Goal: Obtain resource: Obtain resource

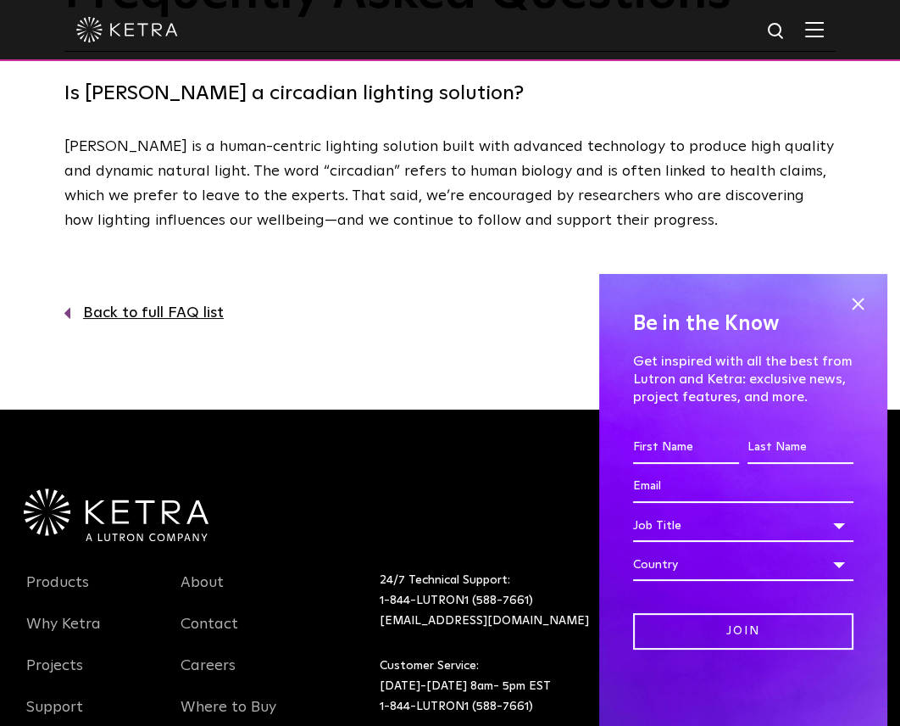
scroll to position [76, 0]
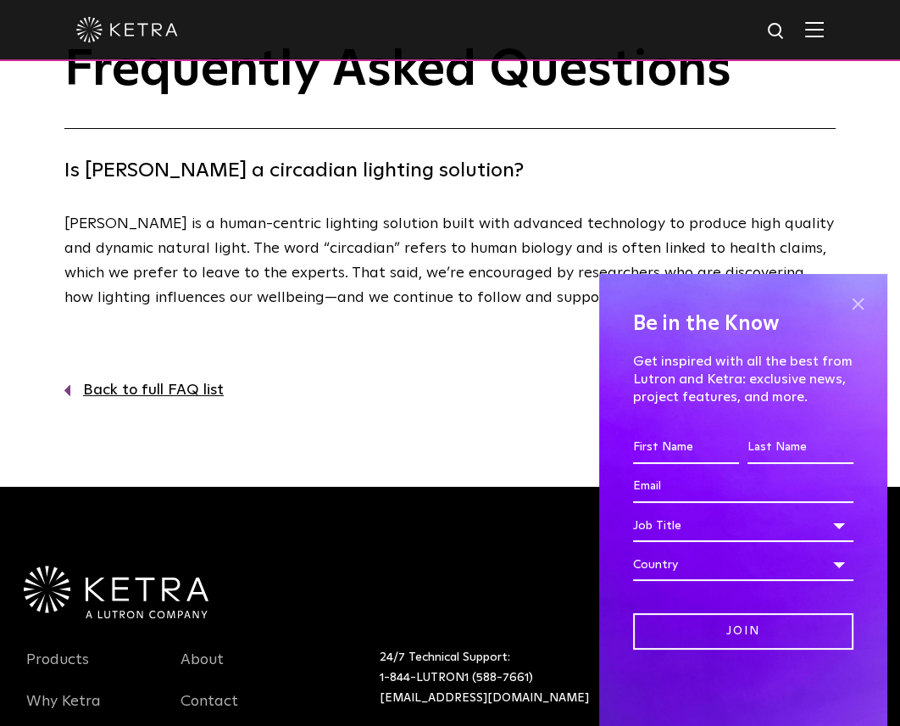
click at [861, 298] on span at bounding box center [857, 303] width 25 height 25
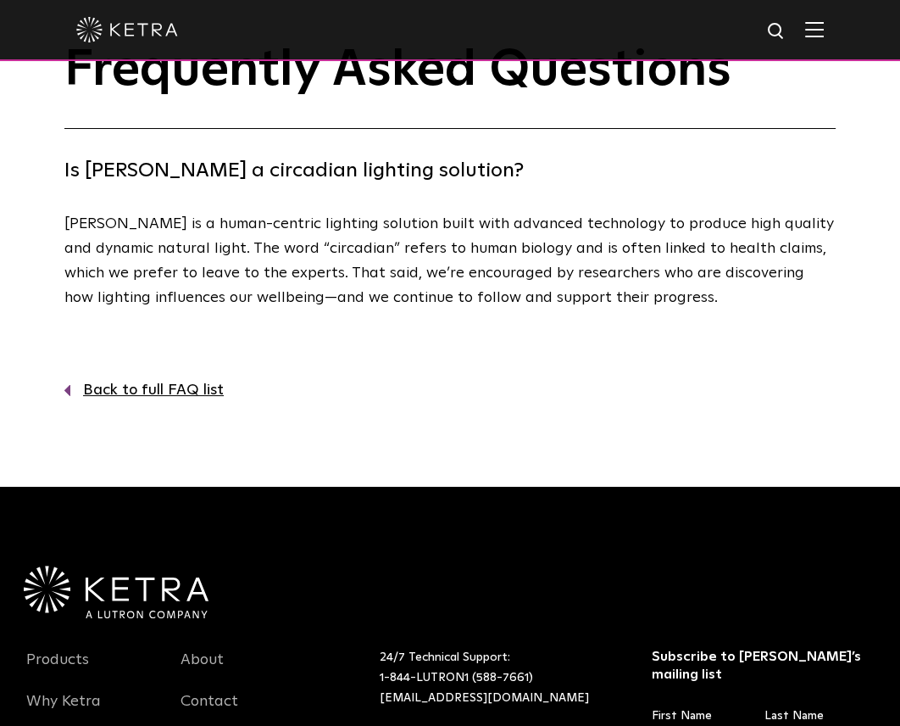
scroll to position [0, 0]
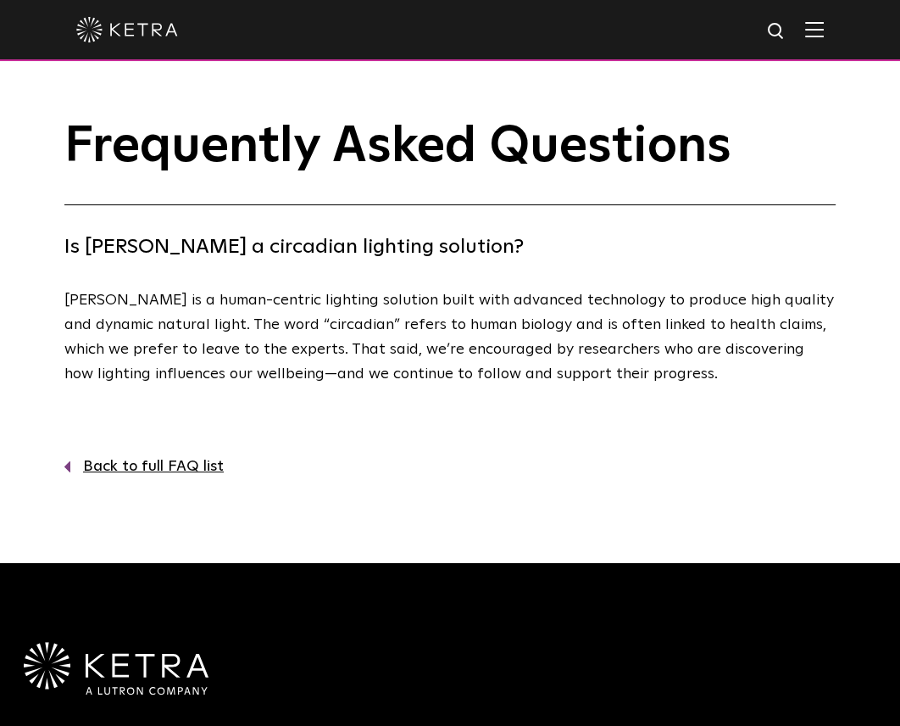
click at [177, 467] on link "Back to full FAQ list" at bounding box center [450, 466] width 772 height 25
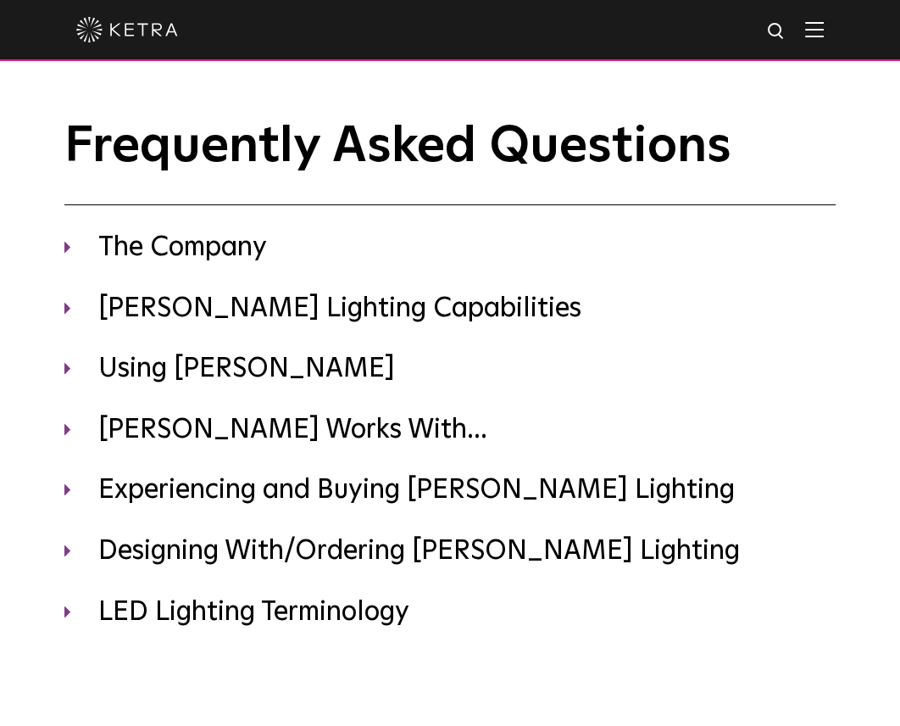
click at [824, 33] on img at bounding box center [814, 29] width 19 height 16
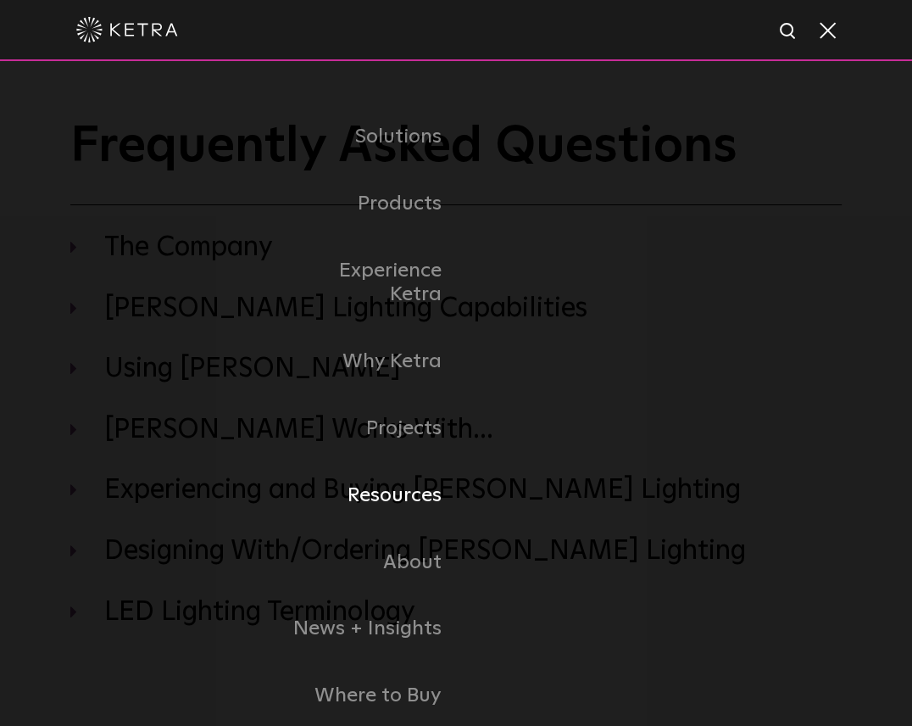
click at [408, 472] on link "Resources" at bounding box center [369, 495] width 174 height 67
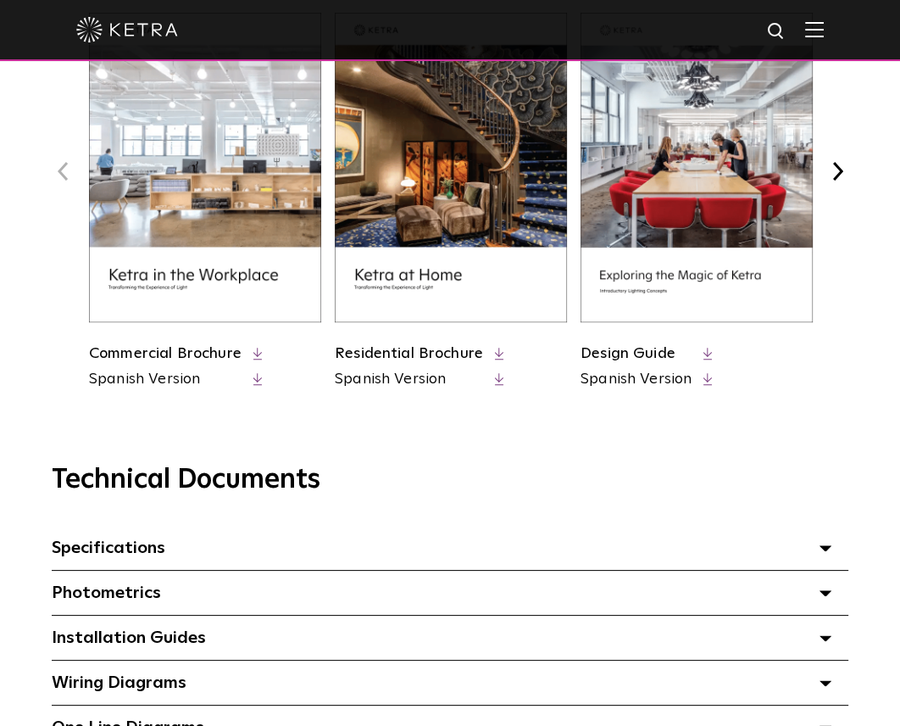
scroll to position [771, 0]
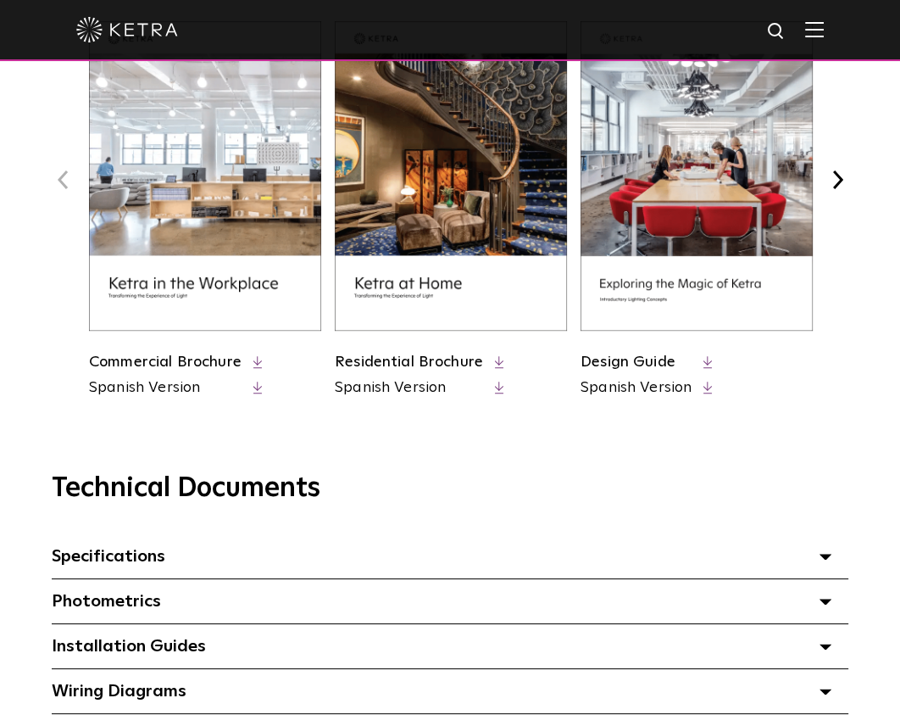
click at [170, 269] on img at bounding box center [205, 175] width 232 height 309
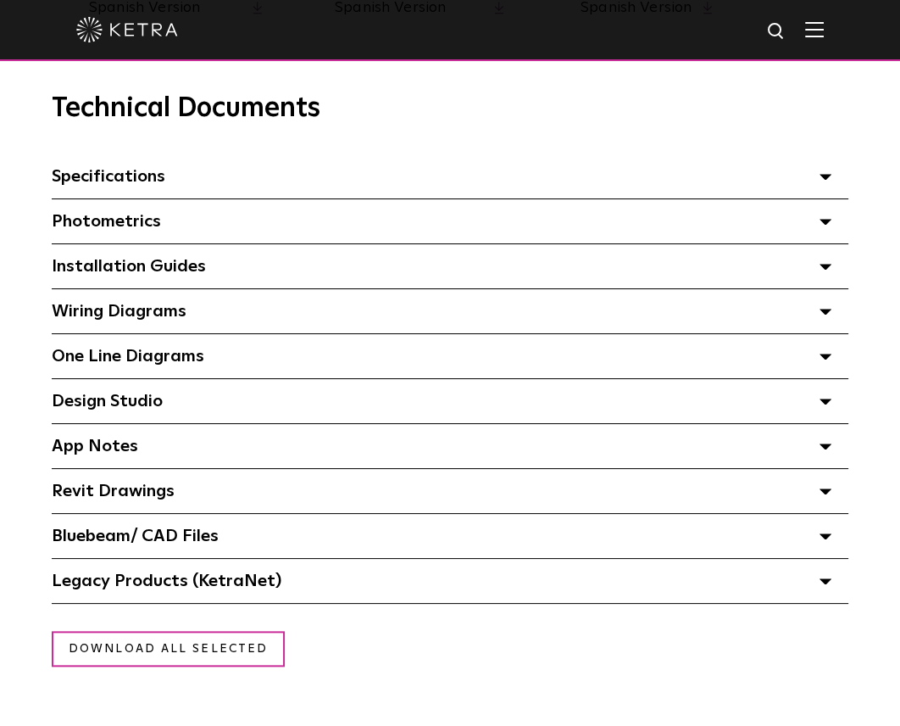
scroll to position [1156, 0]
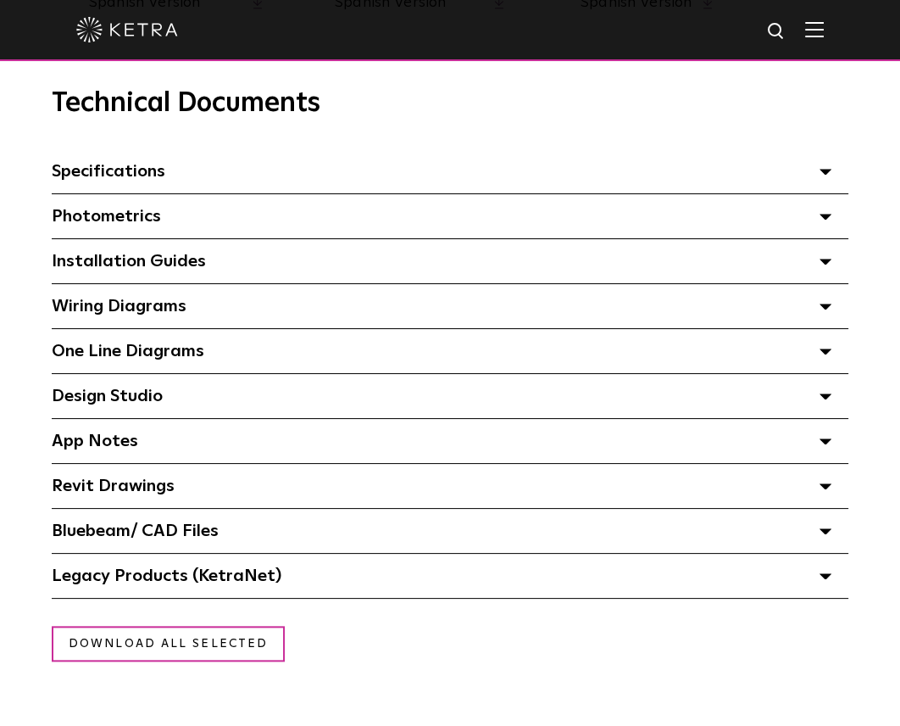
click at [226, 392] on div "Design Studio Select checkboxes to use the bulk download option below" at bounding box center [450, 396] width 797 height 44
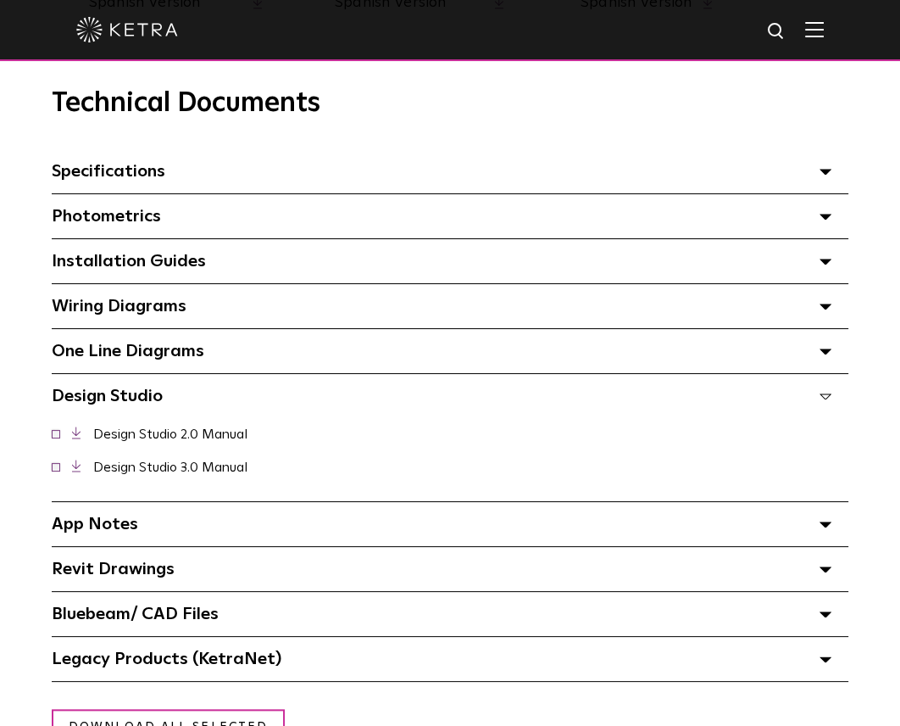
click at [226, 392] on div "Design Studio Select checkboxes to use the bulk download option below" at bounding box center [450, 396] width 797 height 44
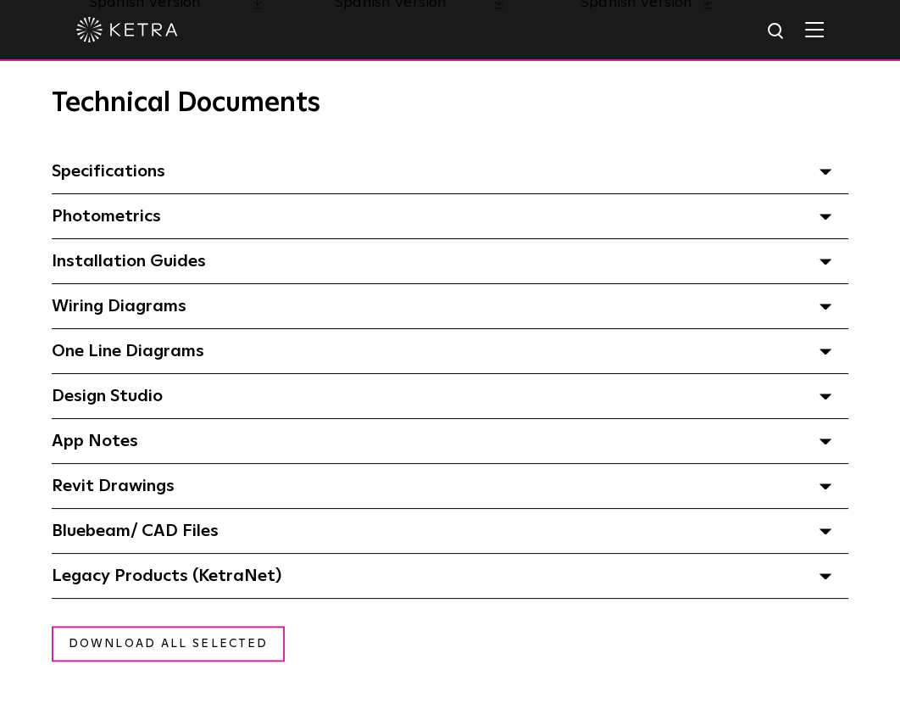
click at [248, 268] on div "Installation Guides Select checkboxes to use the bulk download option below" at bounding box center [450, 261] width 797 height 44
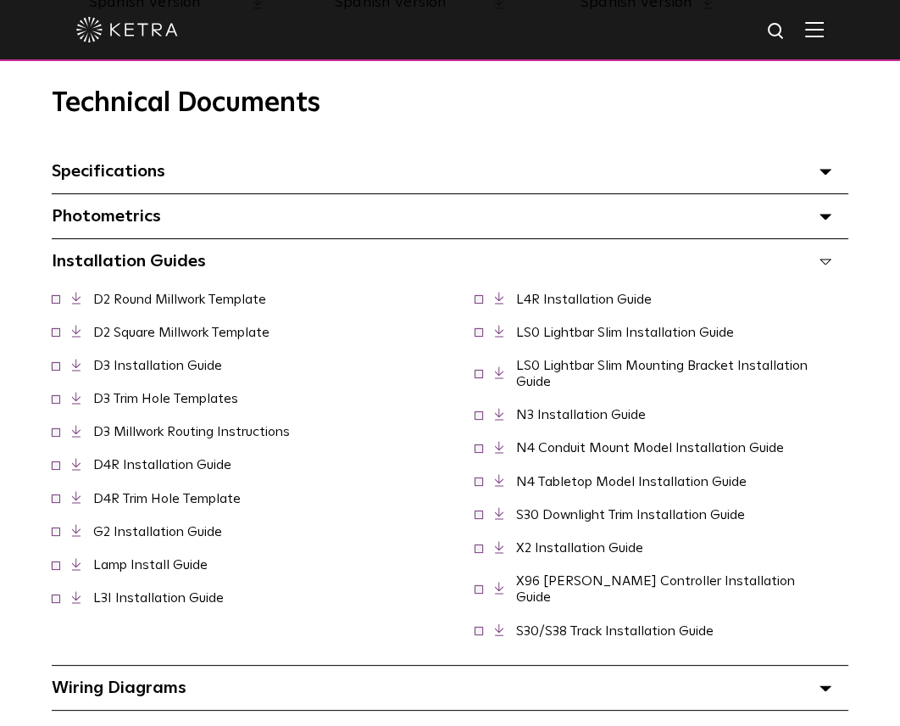
click at [248, 268] on div "Installation Guides Select checkboxes to use the bulk download option below" at bounding box center [450, 261] width 797 height 44
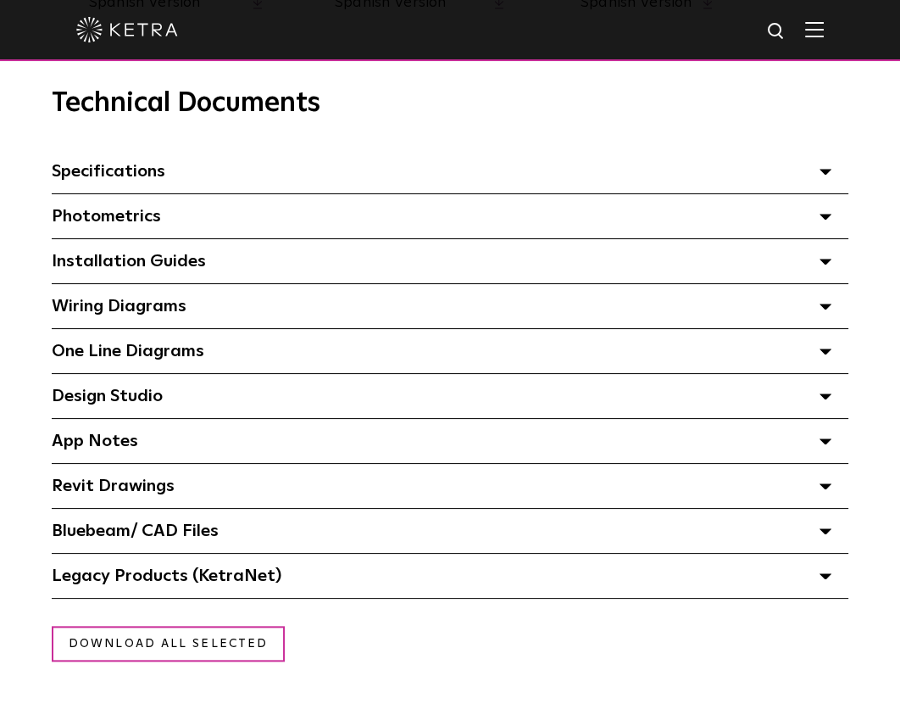
click at [250, 170] on div "Specifications Select checkboxes to use the bulk download option below" at bounding box center [450, 171] width 797 height 44
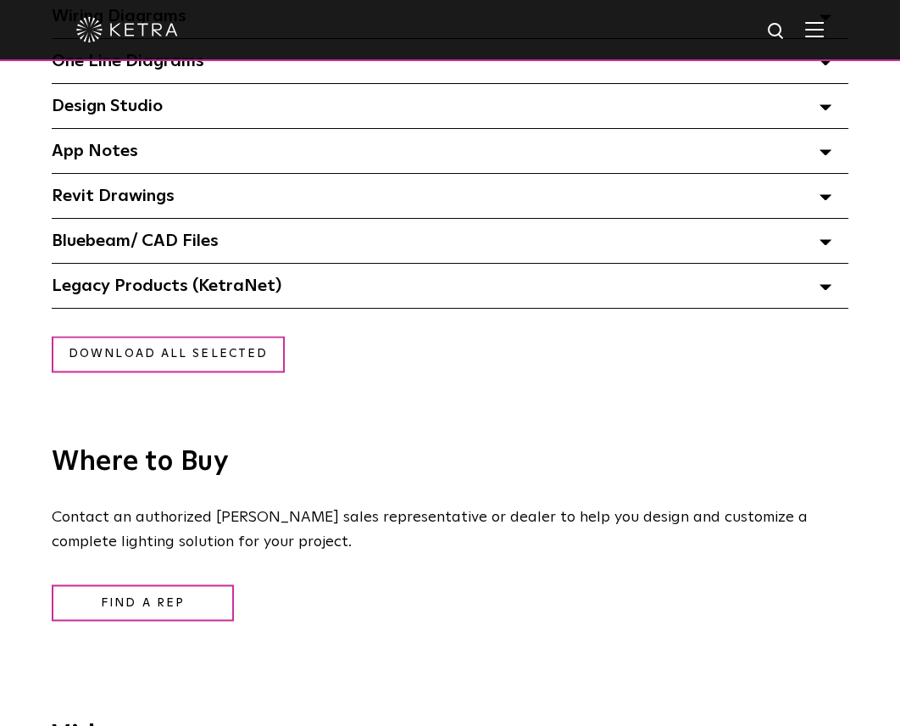
scroll to position [1926, 0]
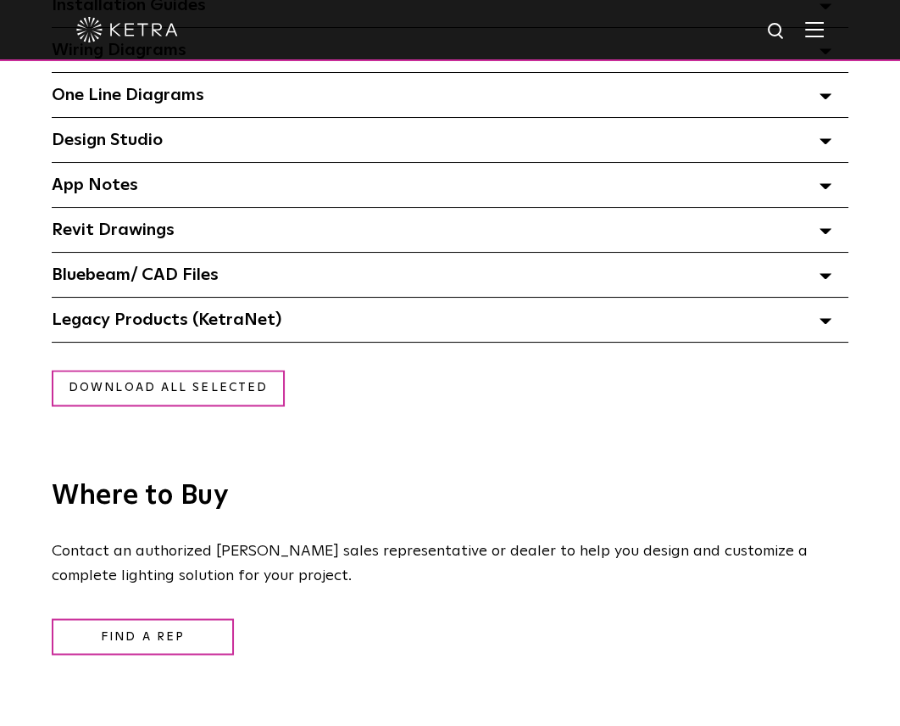
click at [215, 186] on div "App Notes Select checkboxes to use the bulk download option below" at bounding box center [450, 185] width 797 height 44
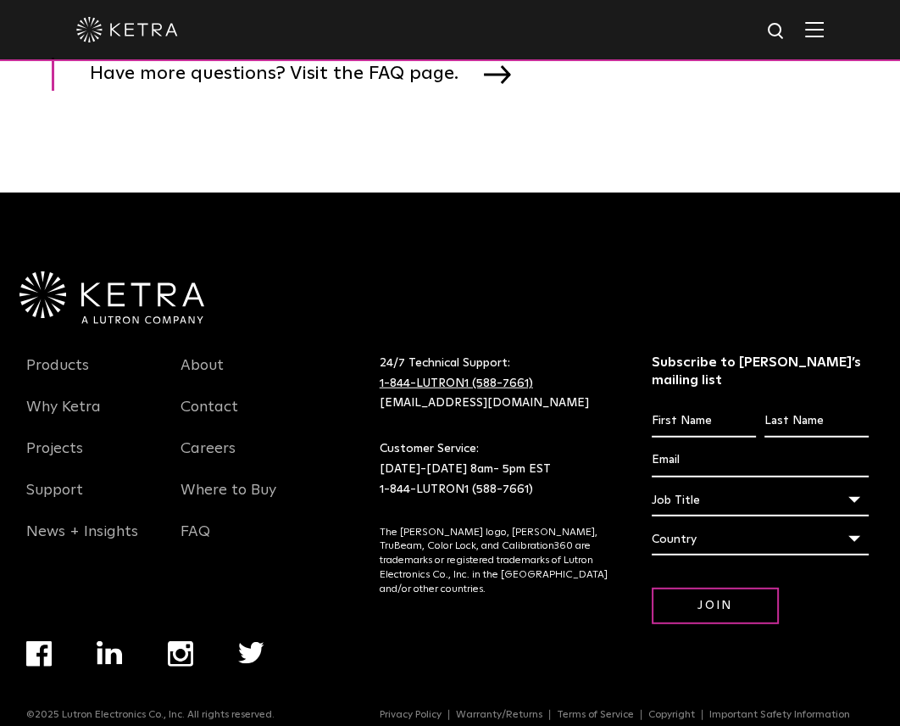
scroll to position [3335, 0]
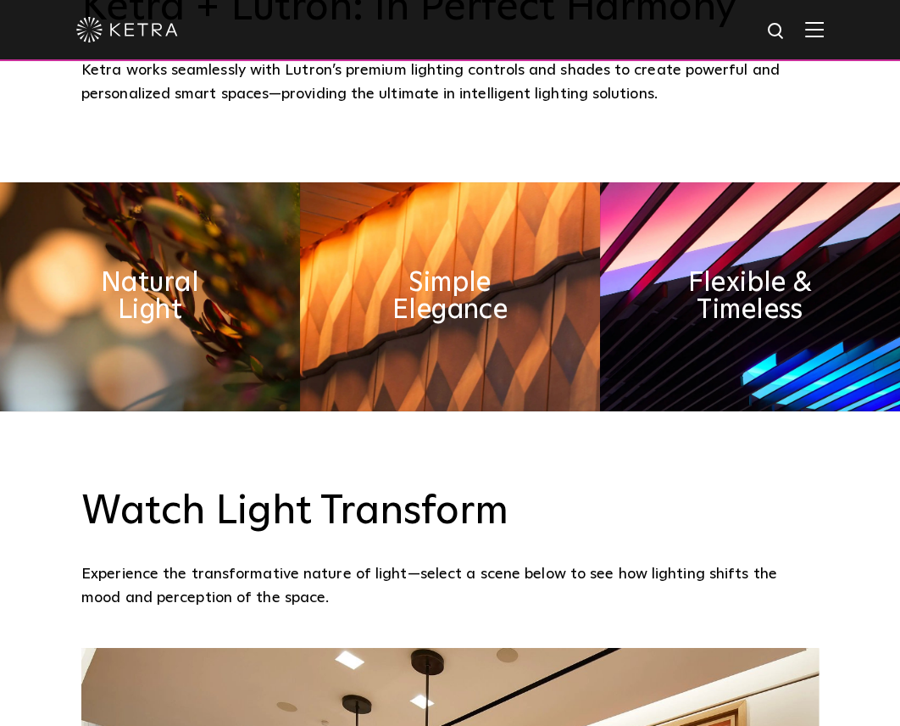
scroll to position [771, 0]
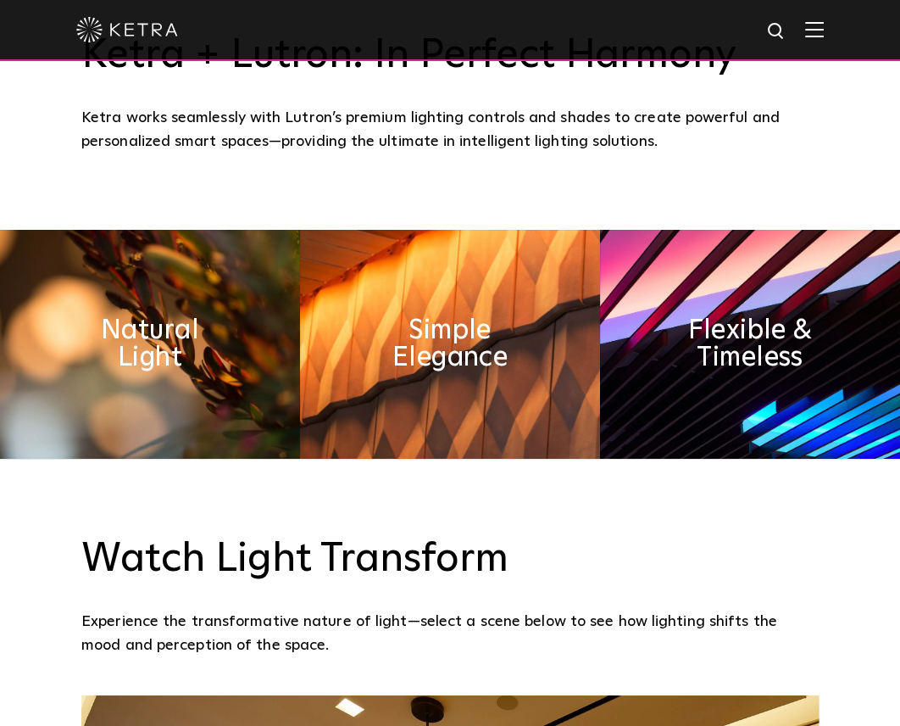
click at [130, 334] on h2 "Natural Light" at bounding box center [150, 344] width 150 height 54
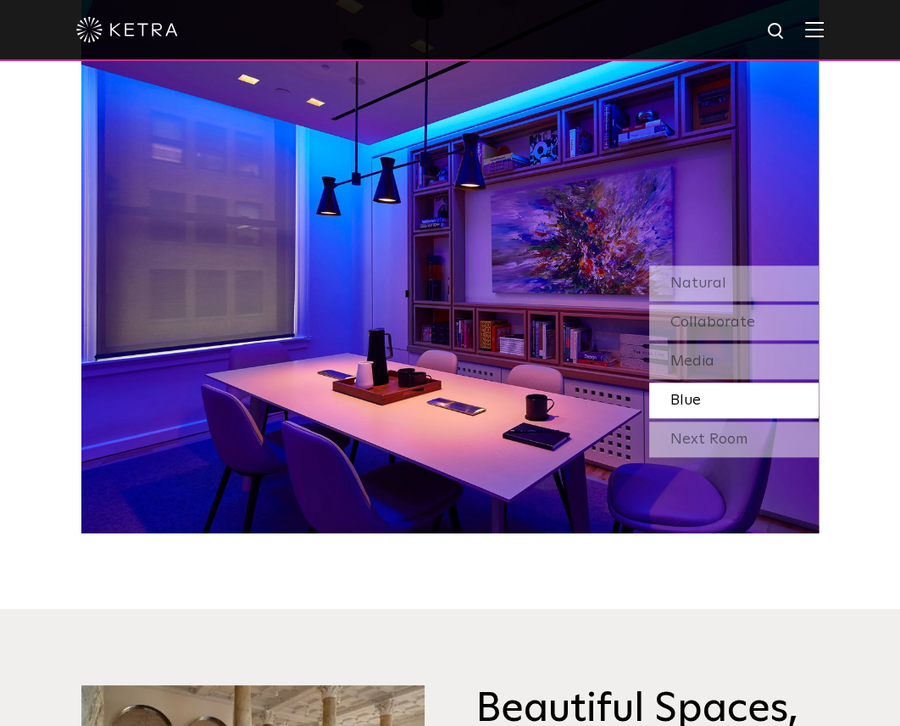
scroll to position [1464, 0]
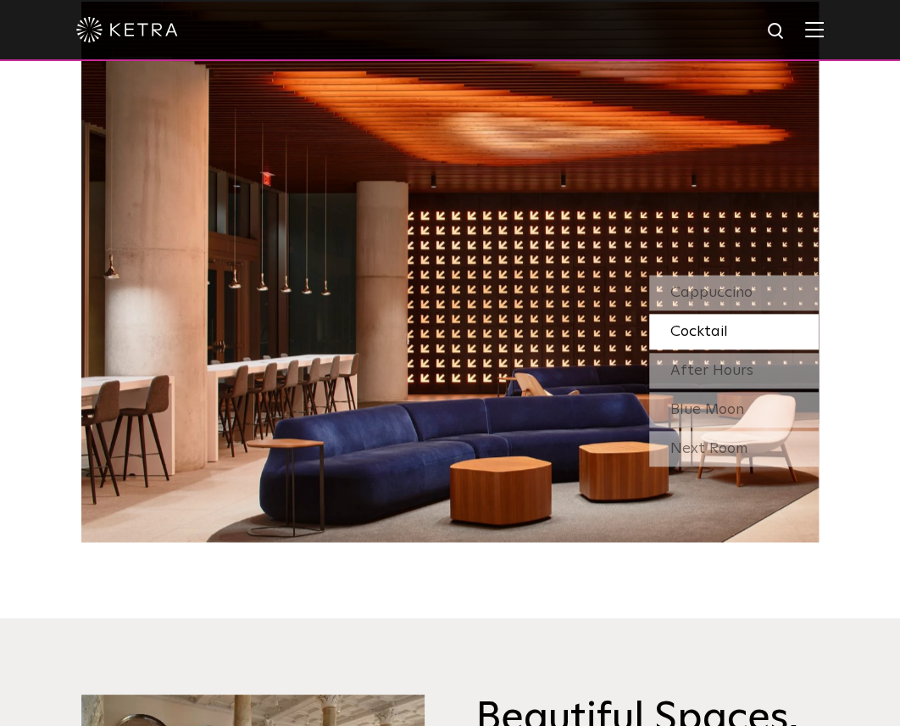
click at [701, 335] on span "Cocktail" at bounding box center [700, 331] width 58 height 15
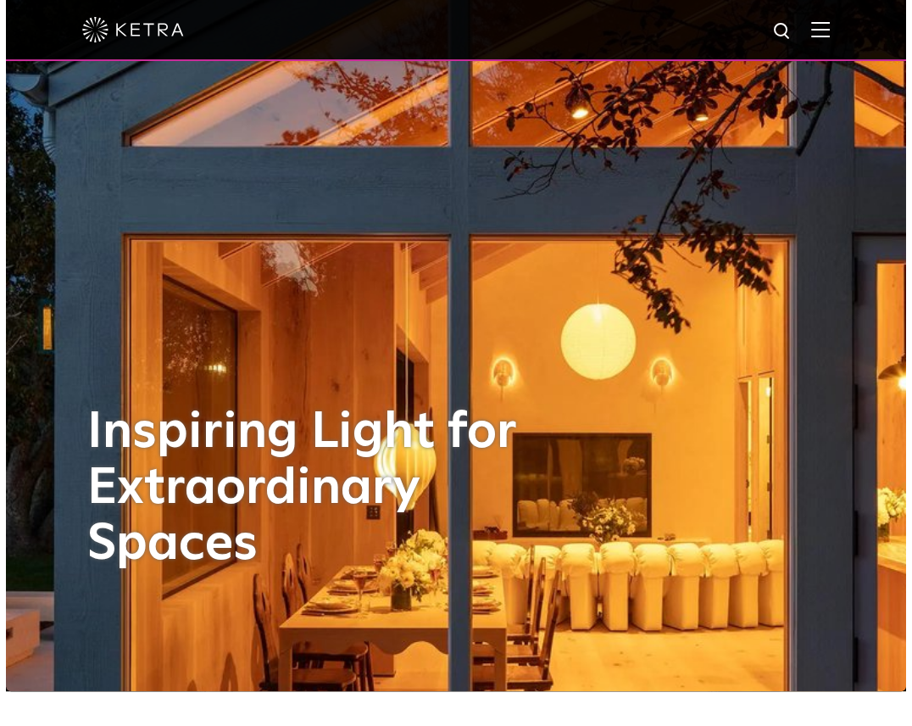
scroll to position [0, 0]
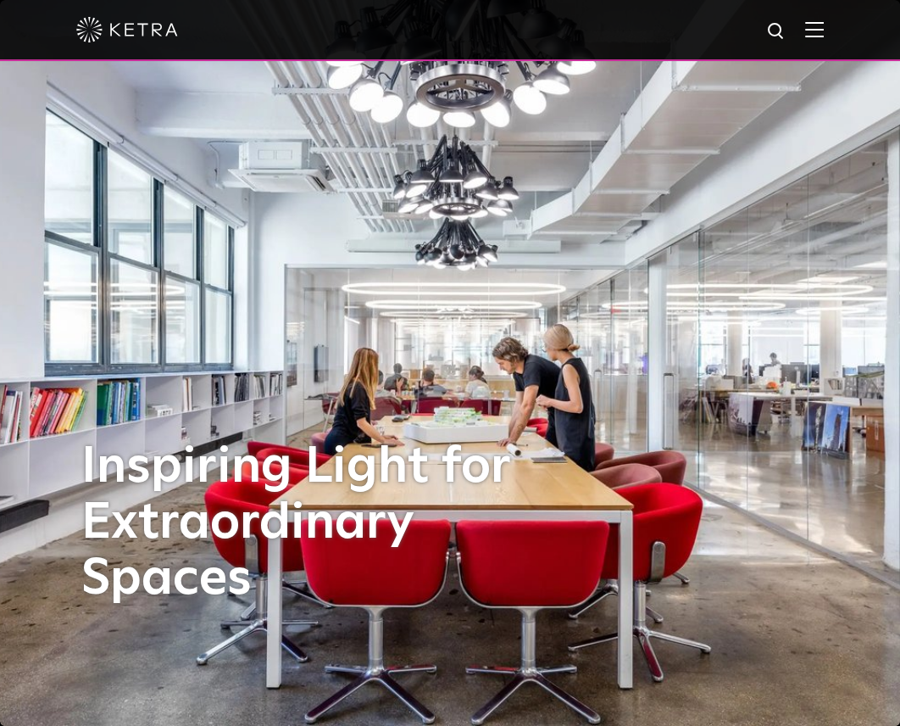
click at [822, 33] on img at bounding box center [814, 29] width 19 height 16
